Goal: Information Seeking & Learning: Check status

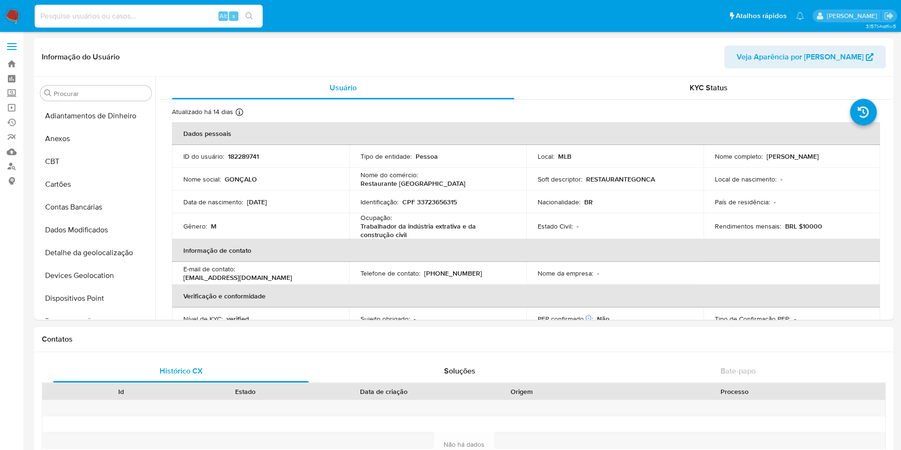
select select "10"
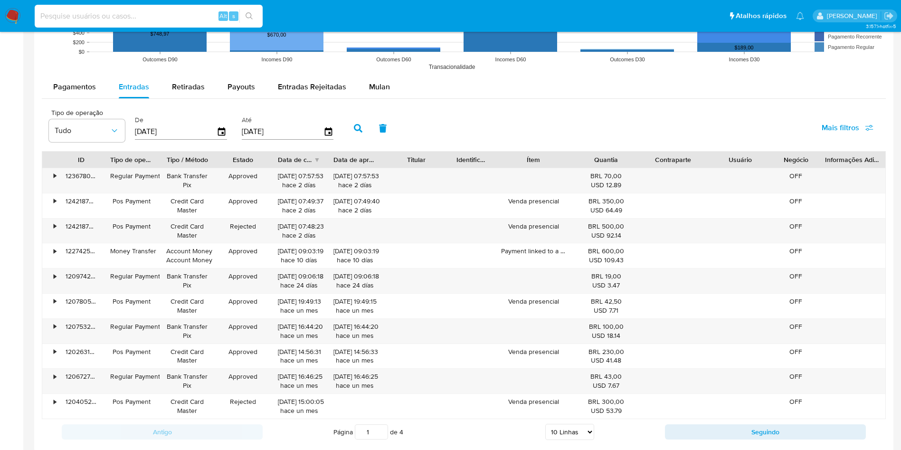
scroll to position [398, 0]
type input "2496968518"
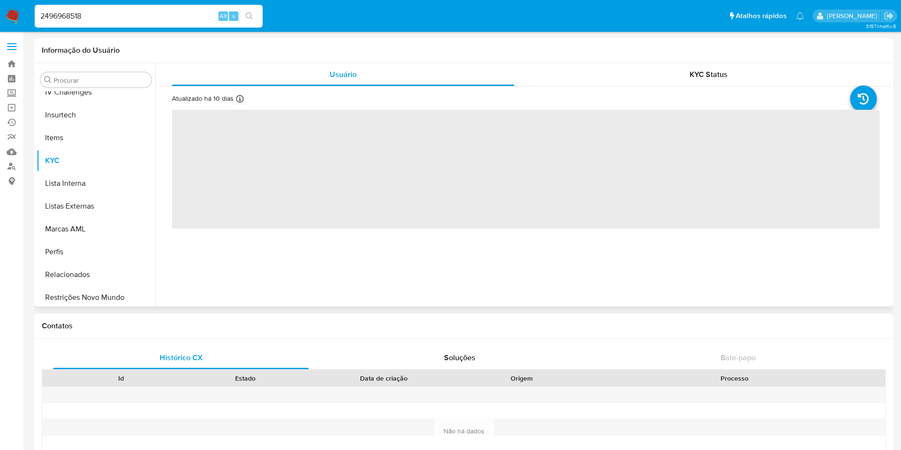
scroll to position [424, 0]
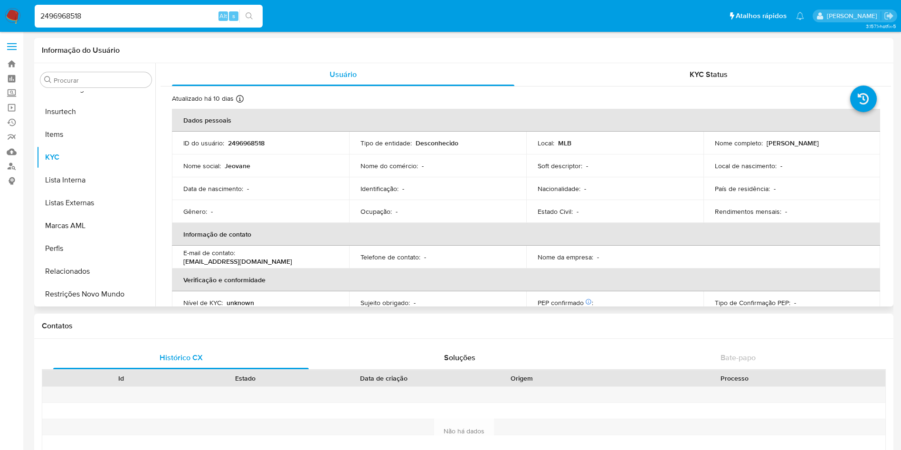
select select "10"
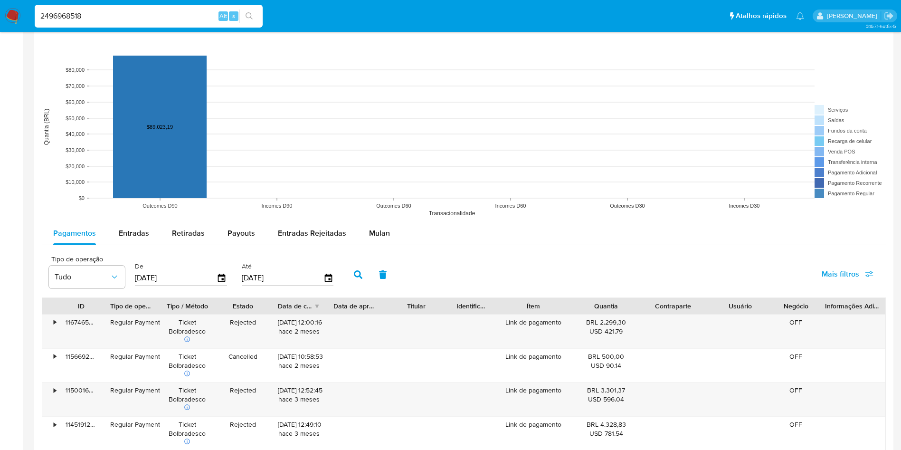
scroll to position [635, 0]
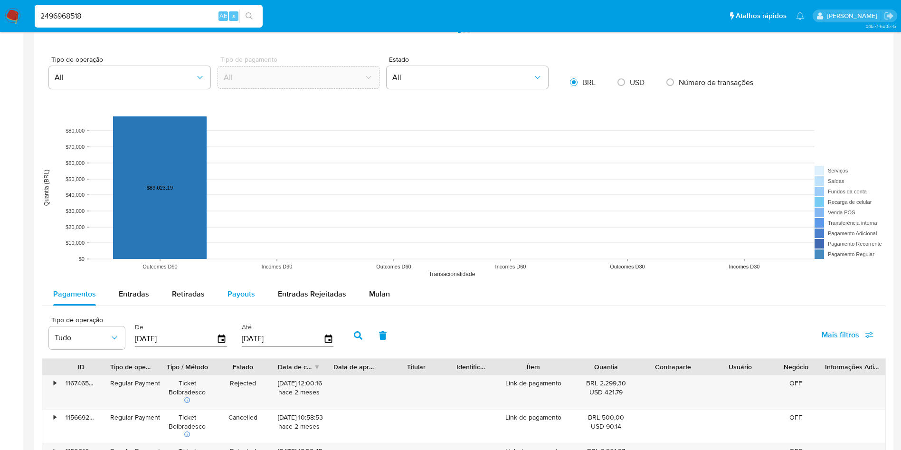
click at [247, 299] on span "Payouts" at bounding box center [242, 293] width 28 height 11
select select "10"
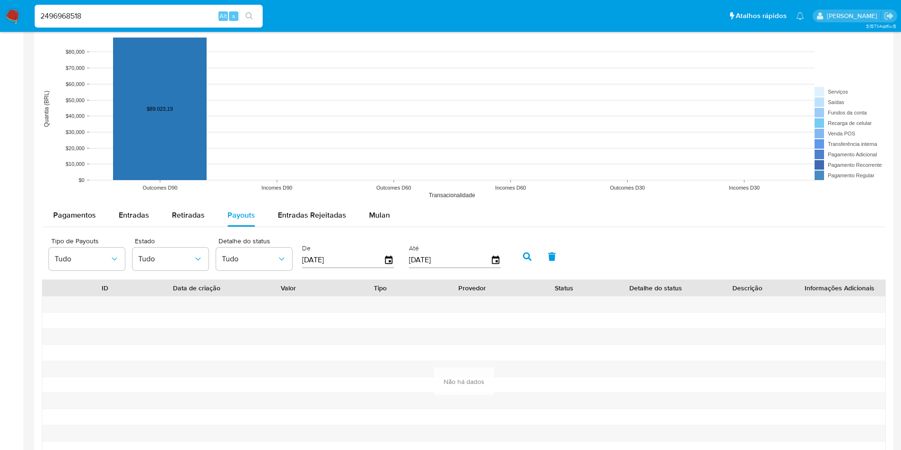
scroll to position [839, 0]
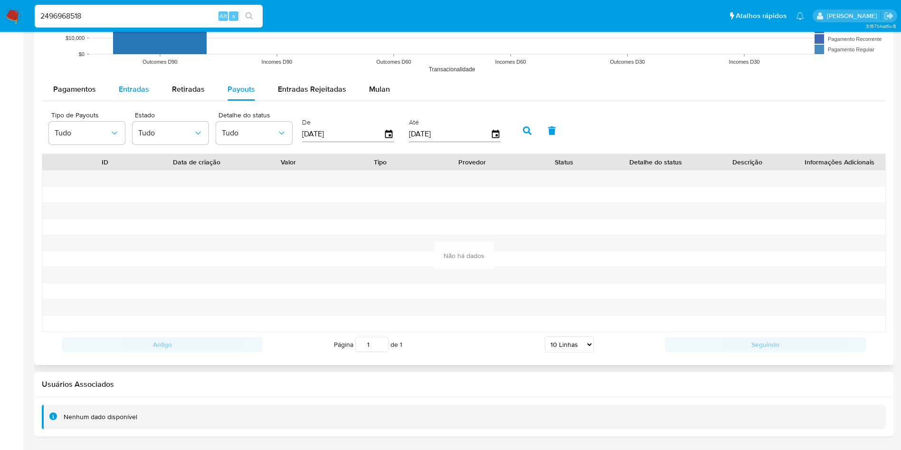
click at [128, 86] on span "Entradas" at bounding box center [134, 89] width 30 height 11
select select "10"
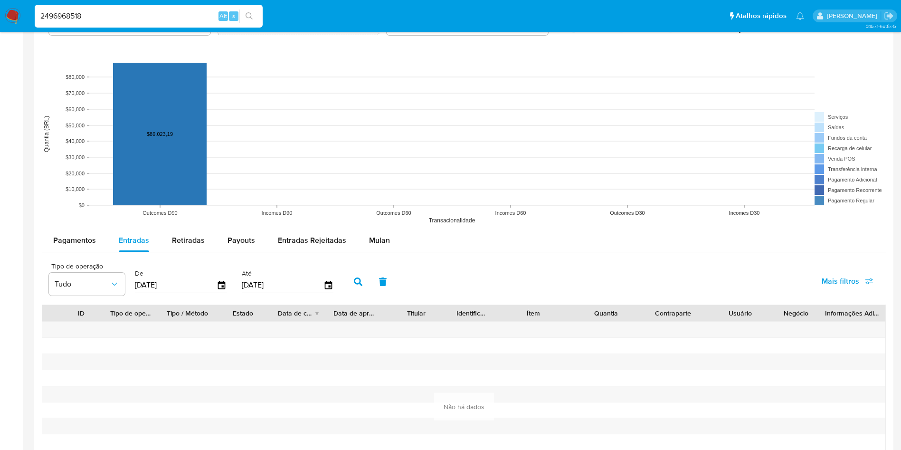
scroll to position [626, 0]
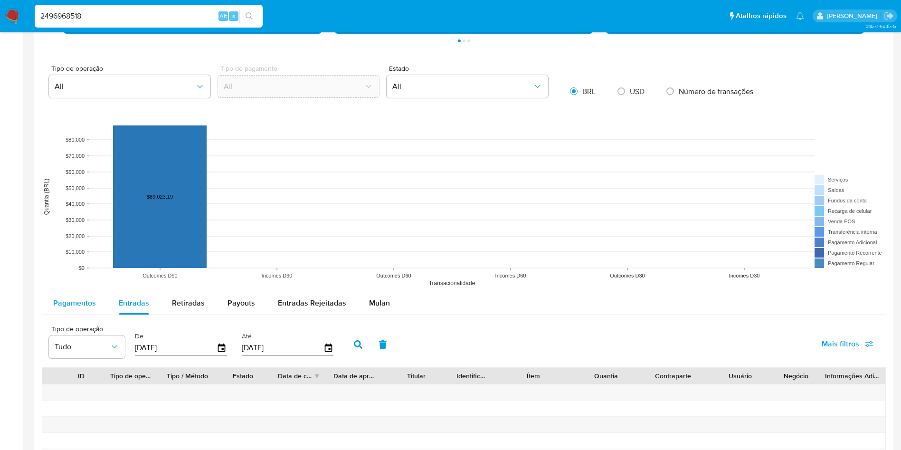
click at [57, 304] on span "Pagamentos" at bounding box center [74, 302] width 43 height 11
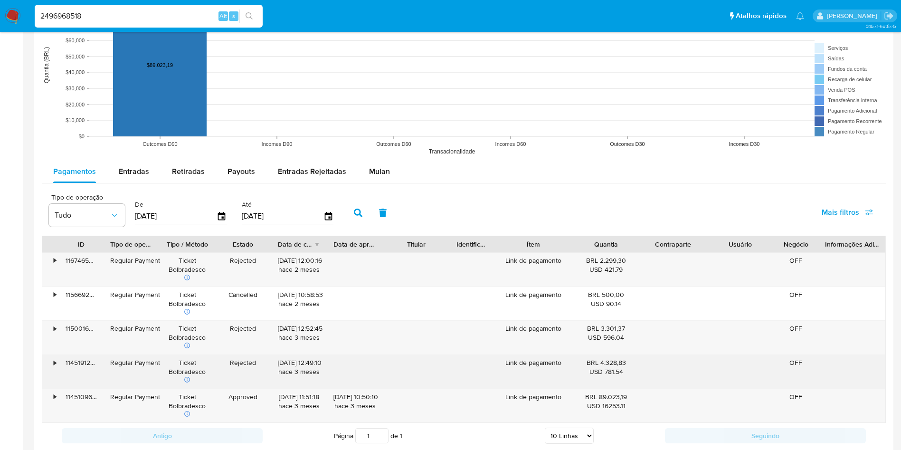
scroll to position [839, 0]
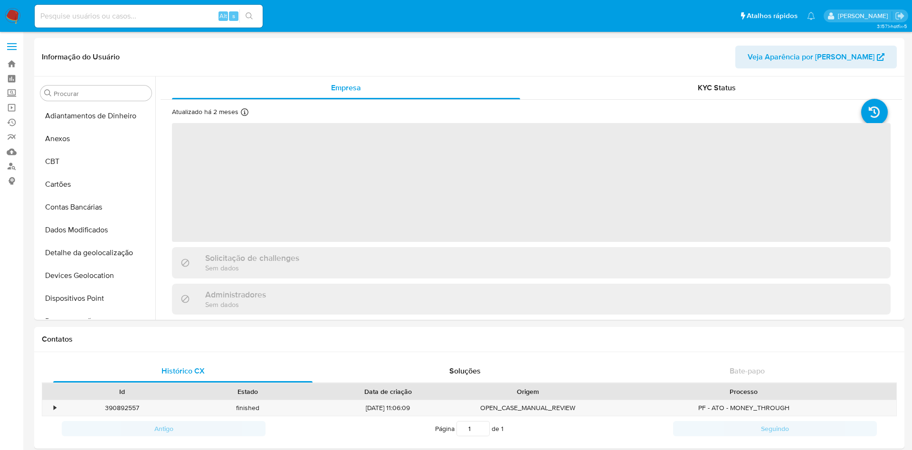
select select "10"
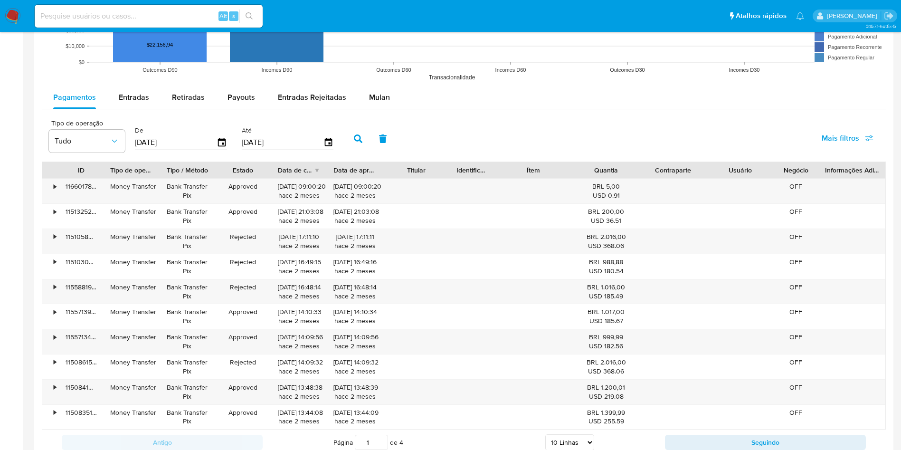
scroll to position [784, 0]
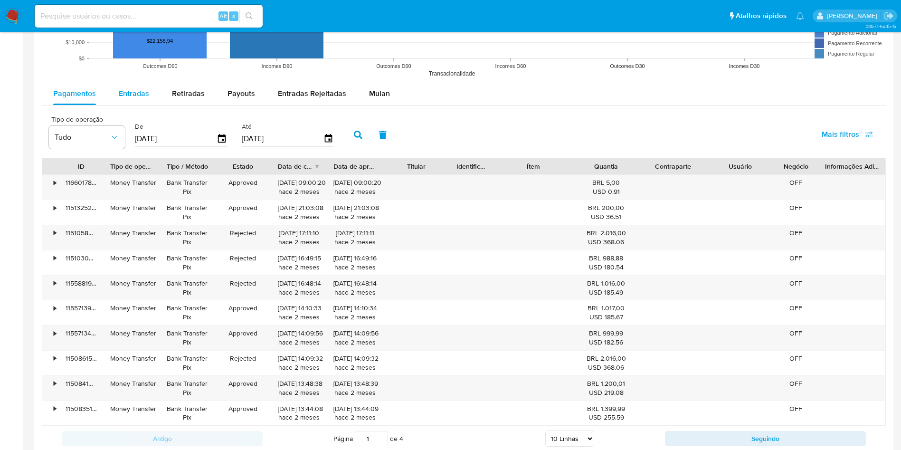
click at [136, 96] on span "Entradas" at bounding box center [134, 93] width 30 height 11
select select "10"
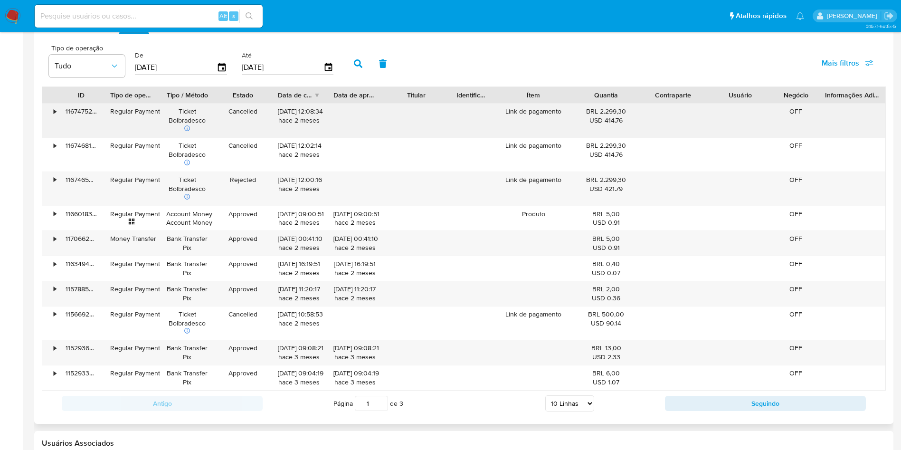
scroll to position [641, 0]
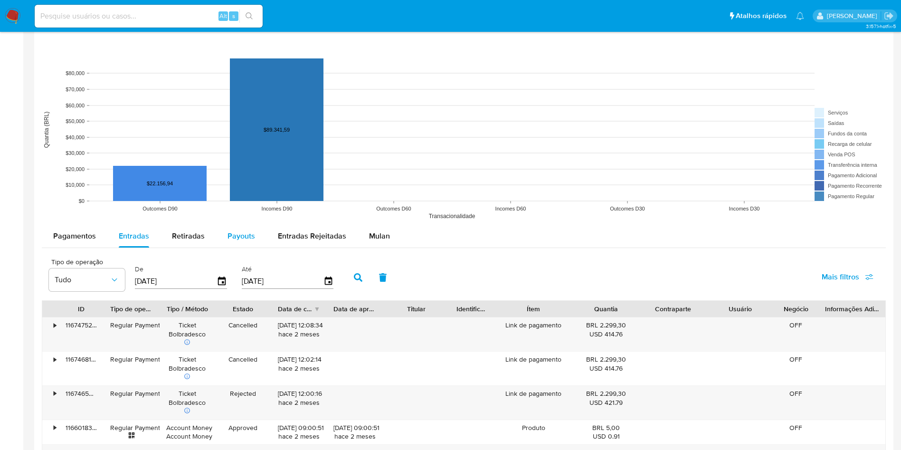
click at [229, 227] on div "Payouts" at bounding box center [242, 236] width 28 height 23
select select "10"
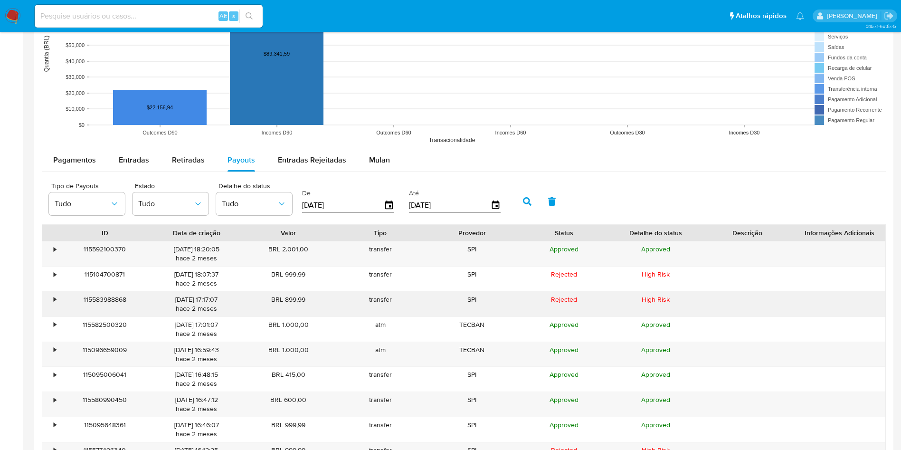
scroll to position [784, 0]
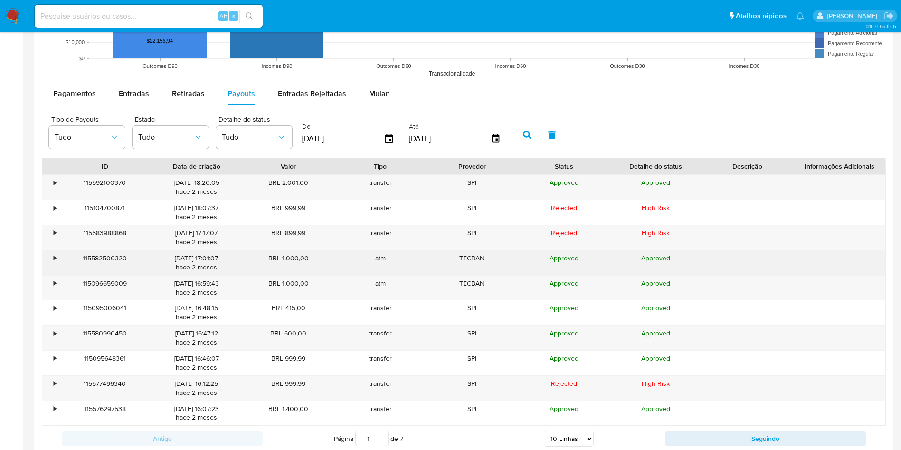
click at [58, 250] on div "•" at bounding box center [50, 262] width 17 height 25
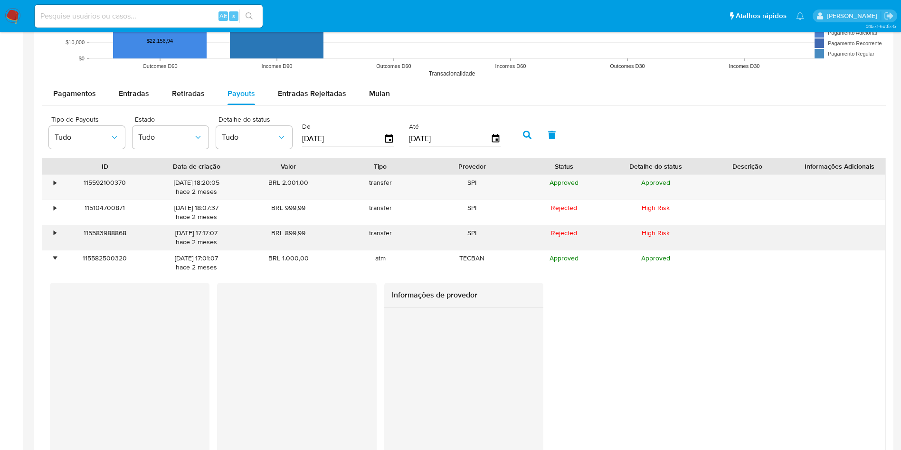
click at [57, 225] on div "•" at bounding box center [50, 237] width 17 height 25
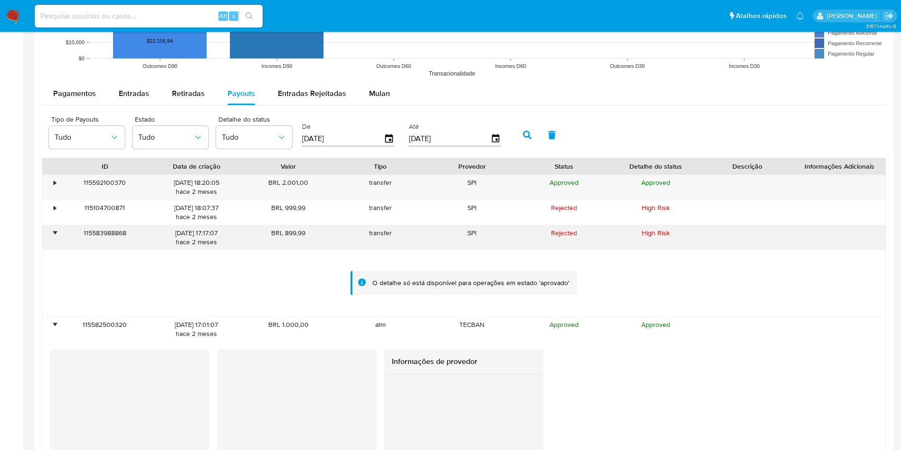
click at [57, 225] on div "•" at bounding box center [50, 237] width 17 height 25
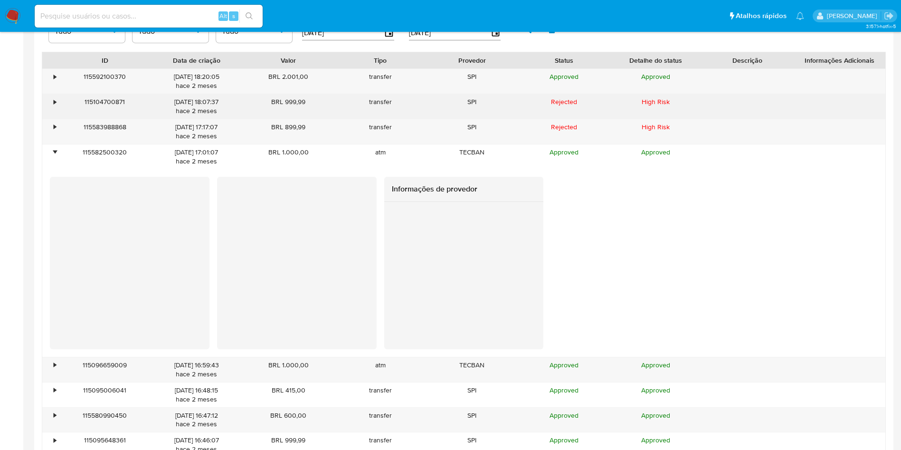
scroll to position [997, 0]
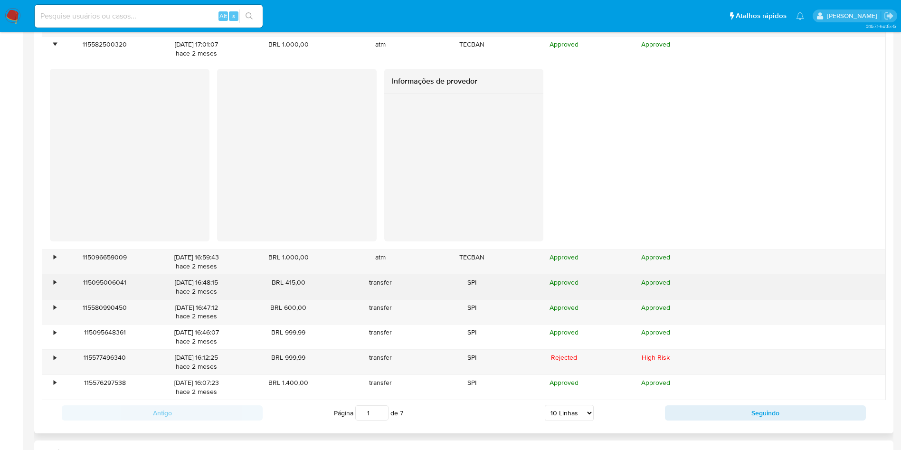
click at [54, 281] on div "•" at bounding box center [55, 282] width 2 height 9
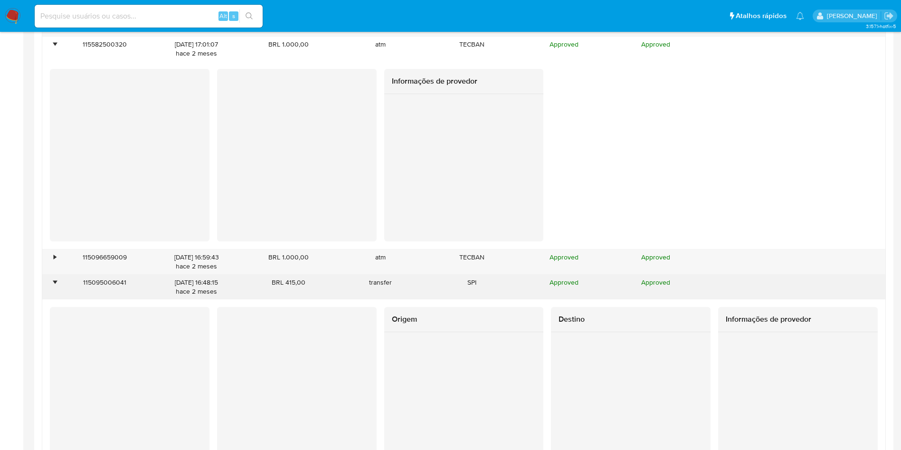
click at [54, 281] on div "•" at bounding box center [55, 282] width 2 height 9
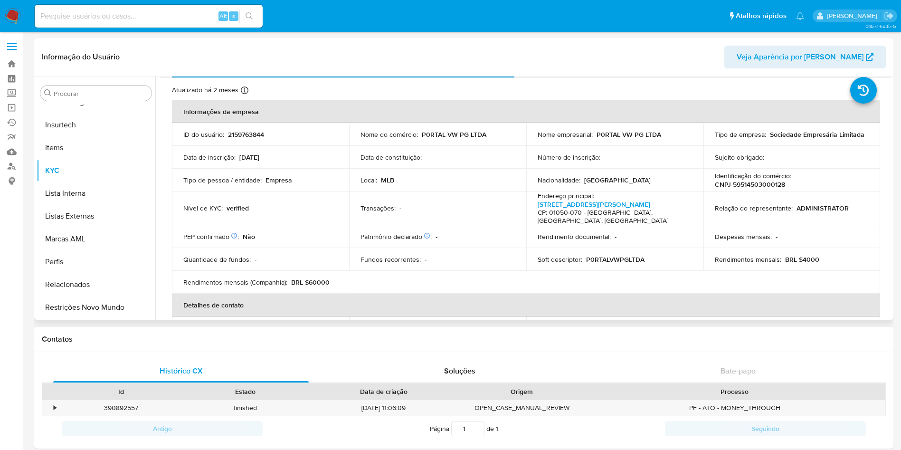
scroll to position [0, 0]
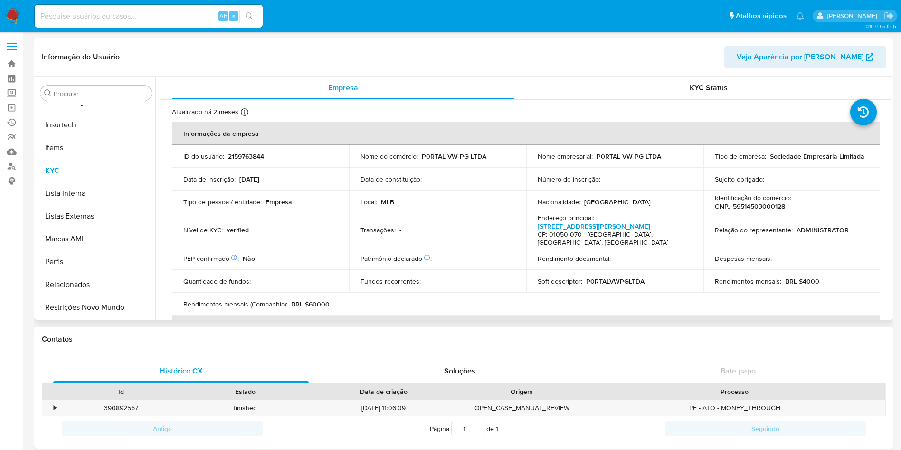
click at [768, 200] on p "Identificação do comércio :" at bounding box center [753, 197] width 76 height 9
click at [768, 204] on p "CNPJ 59514503000128" at bounding box center [750, 206] width 70 height 9
click at [748, 200] on p "Identificação do comércio :" at bounding box center [753, 197] width 76 height 9
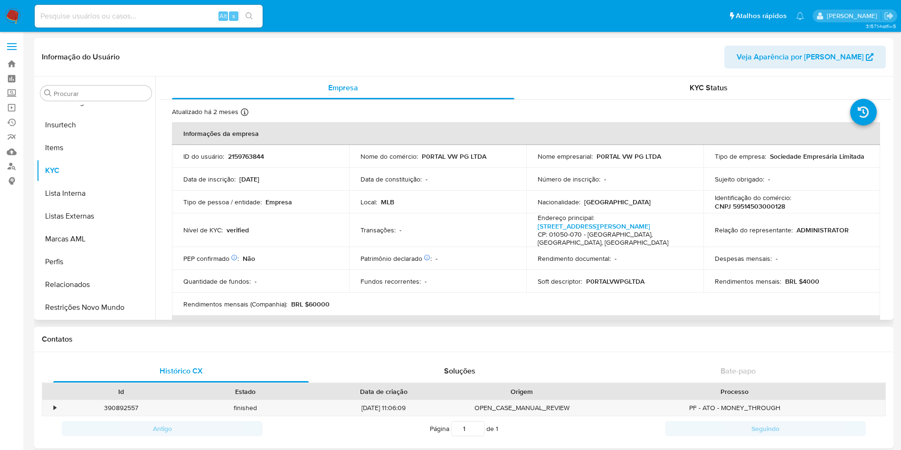
click at [749, 202] on p "CNPJ 59514503000128" at bounding box center [750, 206] width 70 height 9
copy p "59514503000128"
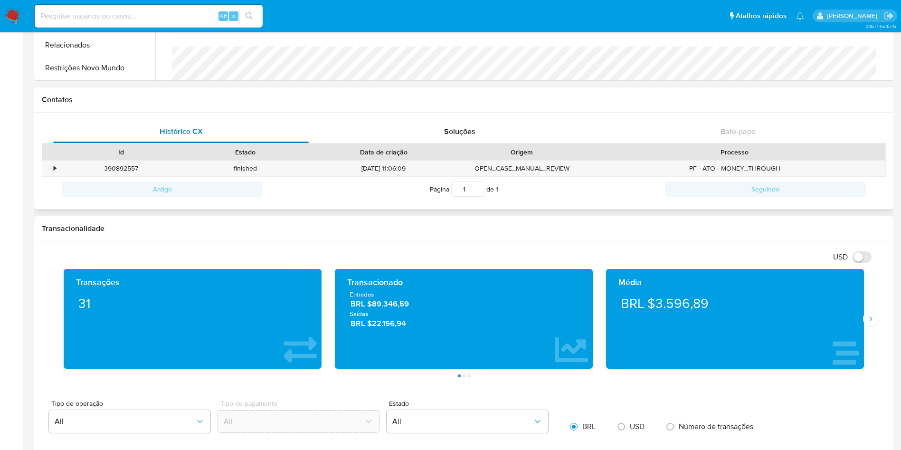
scroll to position [71, 0]
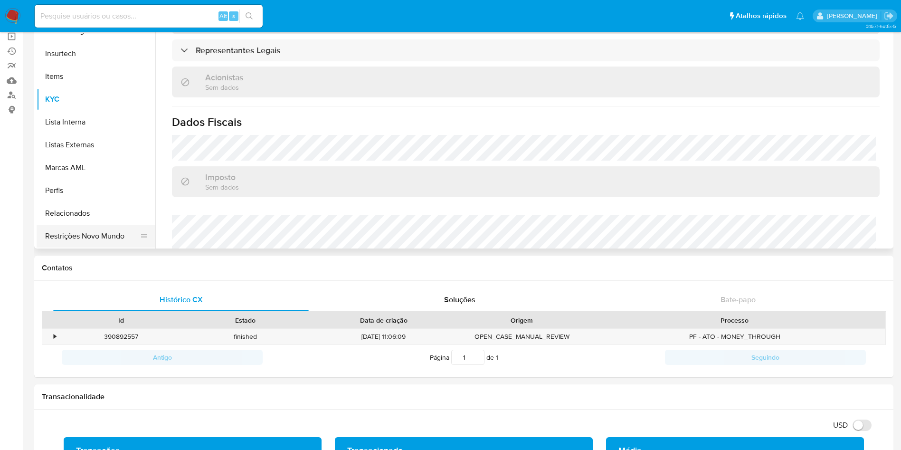
click at [85, 227] on button "Restrições Novo Mundo" at bounding box center [92, 236] width 111 height 23
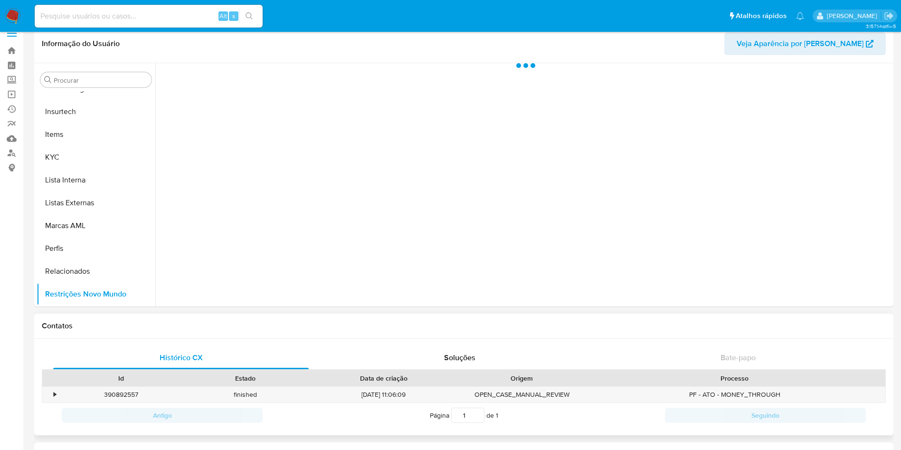
scroll to position [0, 0]
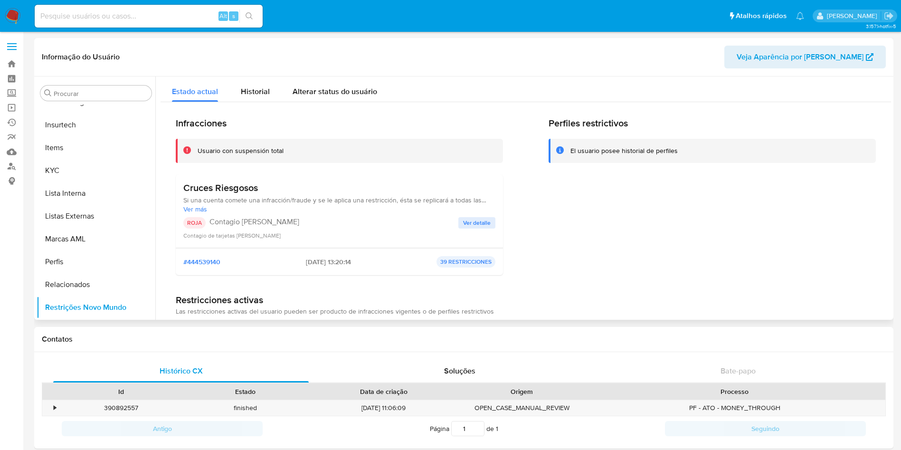
click at [459, 217] on button "Ver detalle" at bounding box center [476, 222] width 37 height 11
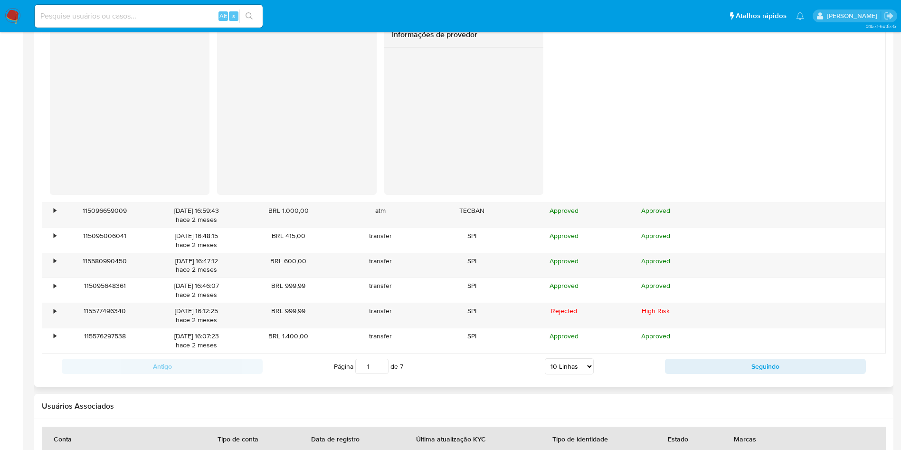
scroll to position [1045, 0]
click at [767, 365] on button "Seguindo" at bounding box center [765, 364] width 201 height 15
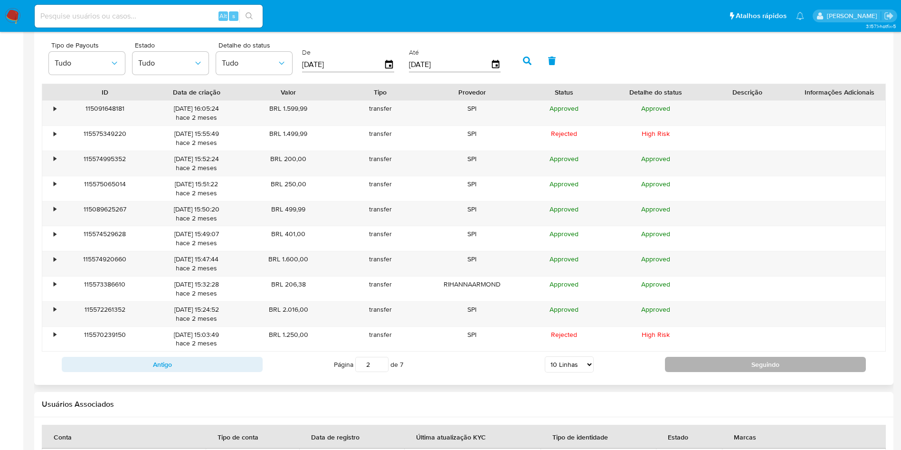
scroll to position [855, 0]
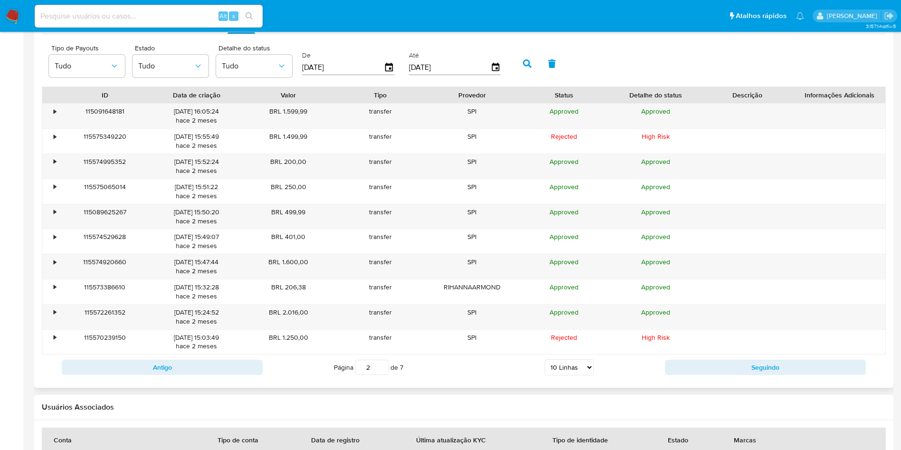
click at [737, 375] on div "Antigo Página 2 de 7 5 Linhas 10 Linhas 20 Linhas 25 Linhas 50 Linhas 100 Linha…" at bounding box center [464, 367] width 844 height 26
click at [737, 363] on button "Seguindo" at bounding box center [765, 367] width 201 height 15
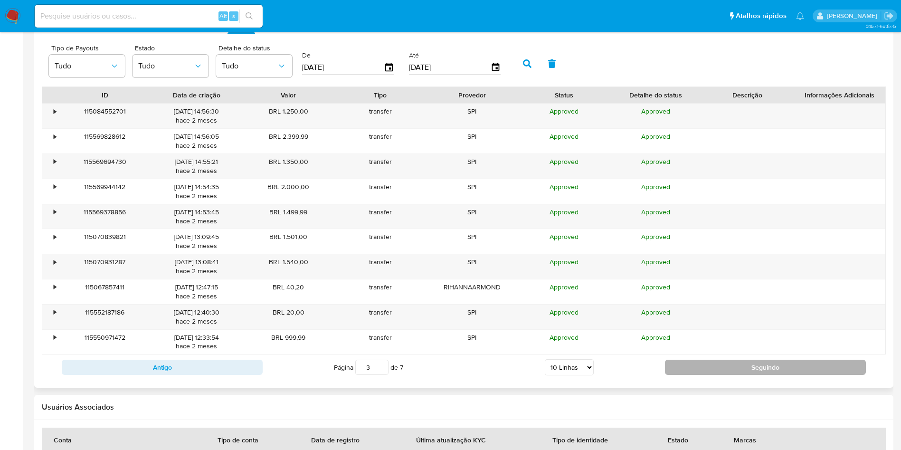
click at [737, 363] on button "Seguindo" at bounding box center [765, 367] width 201 height 15
click at [731, 360] on button "Seguindo" at bounding box center [765, 367] width 201 height 15
click at [739, 366] on button "Seguindo" at bounding box center [765, 367] width 201 height 15
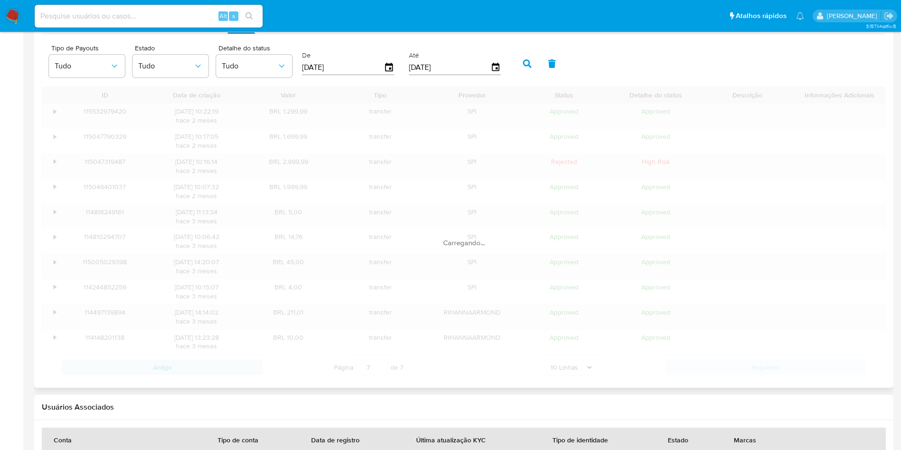
scroll to position [788, 0]
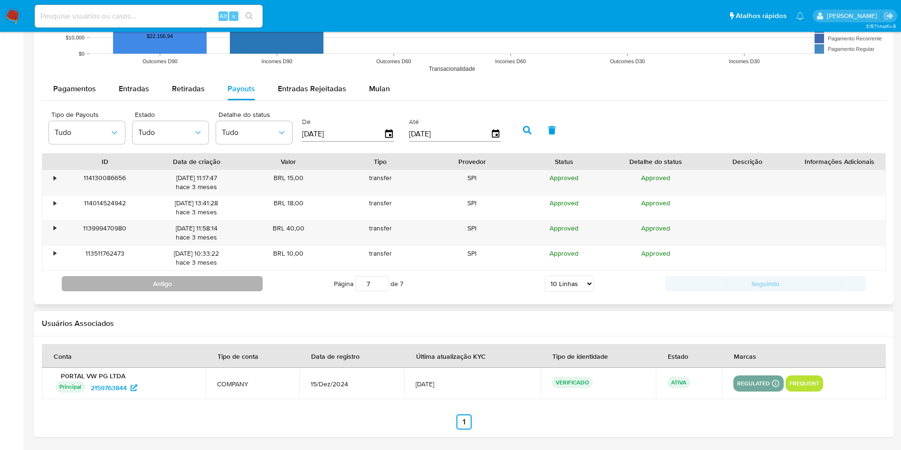
click at [162, 283] on button "Antigo" at bounding box center [162, 283] width 201 height 15
type input "6"
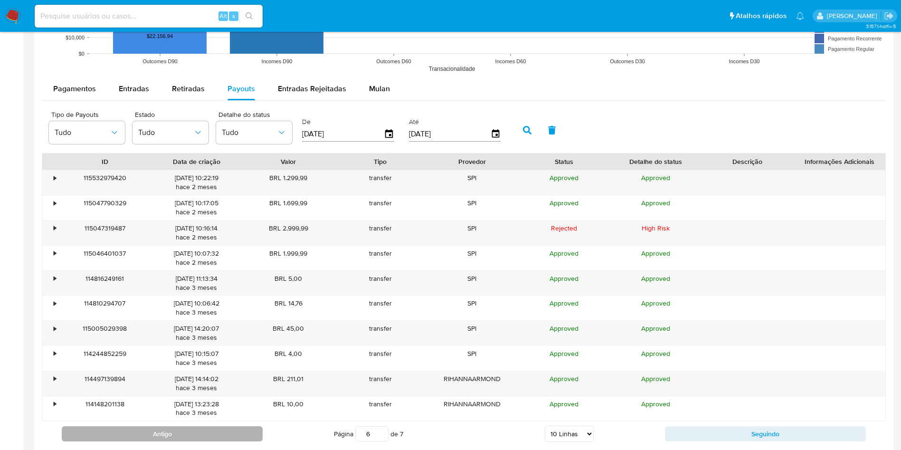
click at [162, 283] on div "16/06/2025 11:13:34 hace 3 meses" at bounding box center [196, 283] width 78 height 18
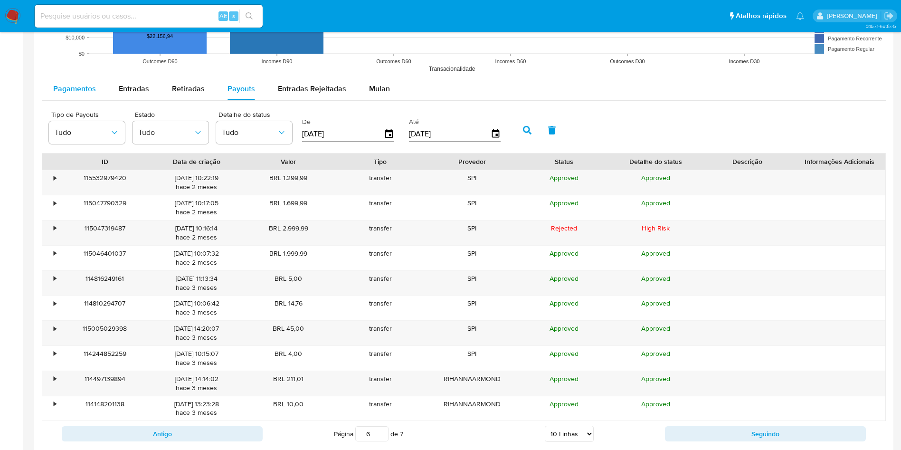
click at [76, 84] on span "Pagamentos" at bounding box center [74, 88] width 43 height 11
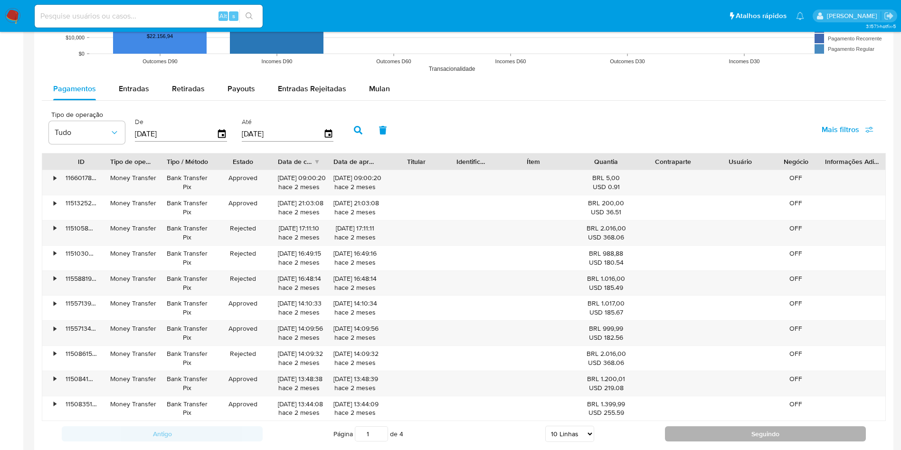
click at [737, 427] on button "Seguindo" at bounding box center [765, 433] width 201 height 15
click at [742, 429] on button "Seguindo" at bounding box center [765, 433] width 201 height 15
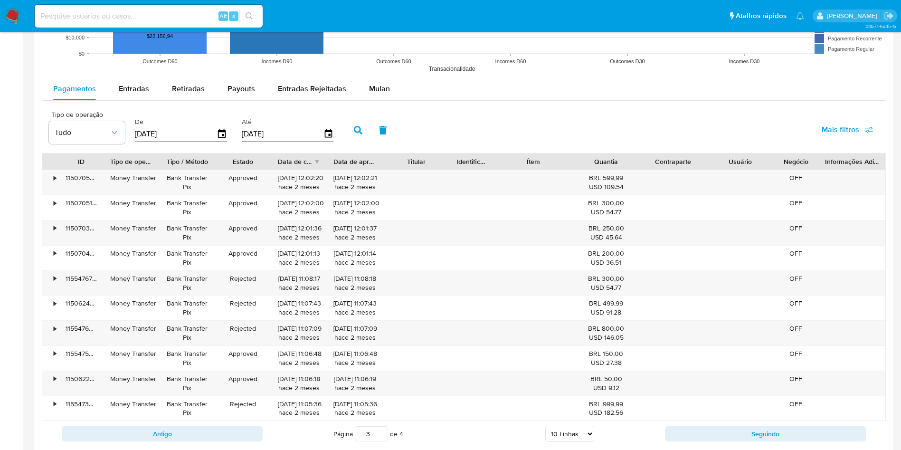
click at [746, 424] on div "Antigo Página 3 de 4 5 Linhas 10 Linhas 20 Linhas 25 Linhas 50 Linhas 100 Linha…" at bounding box center [464, 434] width 844 height 26
click at [749, 427] on button "Seguindo" at bounding box center [765, 433] width 201 height 15
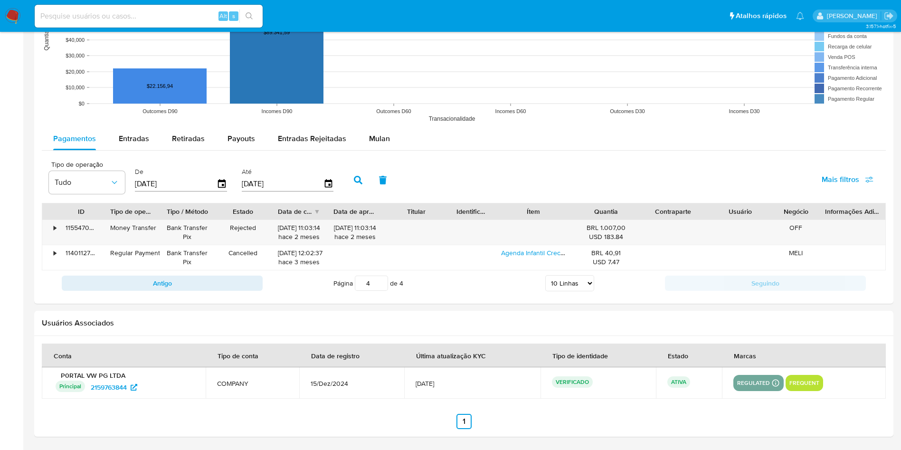
scroll to position [739, 0]
click at [185, 276] on button "Antigo" at bounding box center [162, 282] width 201 height 15
type input "3"
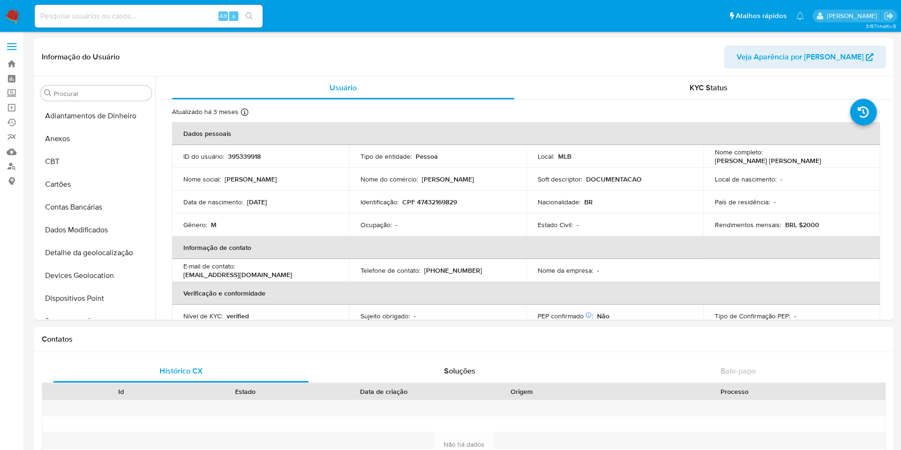
select select "10"
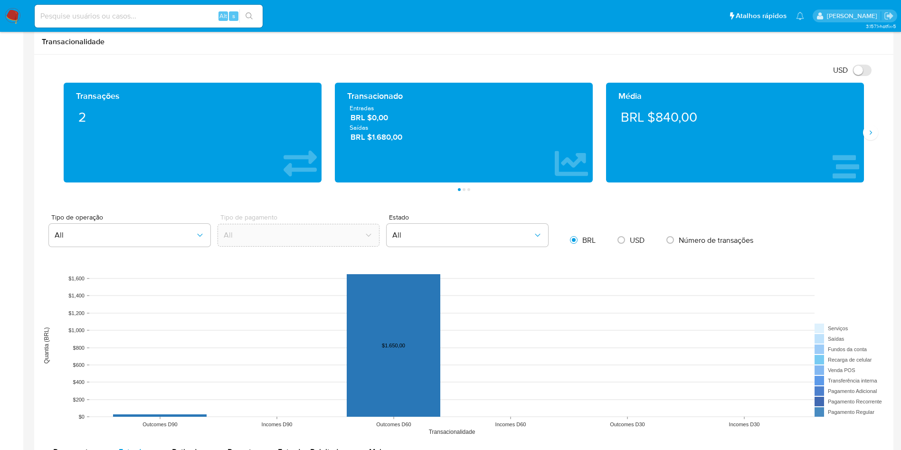
scroll to position [424, 0]
